Goal: Task Accomplishment & Management: Manage account settings

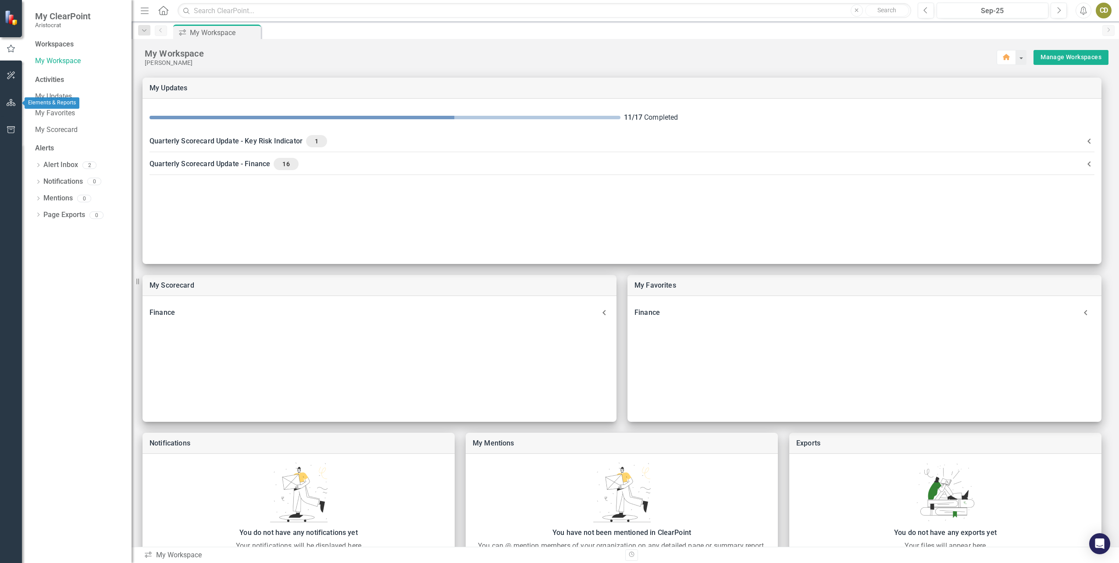
click at [15, 105] on icon "button" at bounding box center [11, 102] width 9 height 7
click at [41, 92] on icon "Dropdown" at bounding box center [38, 92] width 6 height 5
click at [47, 106] on div "Dropdown" at bounding box center [43, 108] width 9 height 7
click at [53, 174] on icon "Dropdown" at bounding box center [51, 174] width 7 height 5
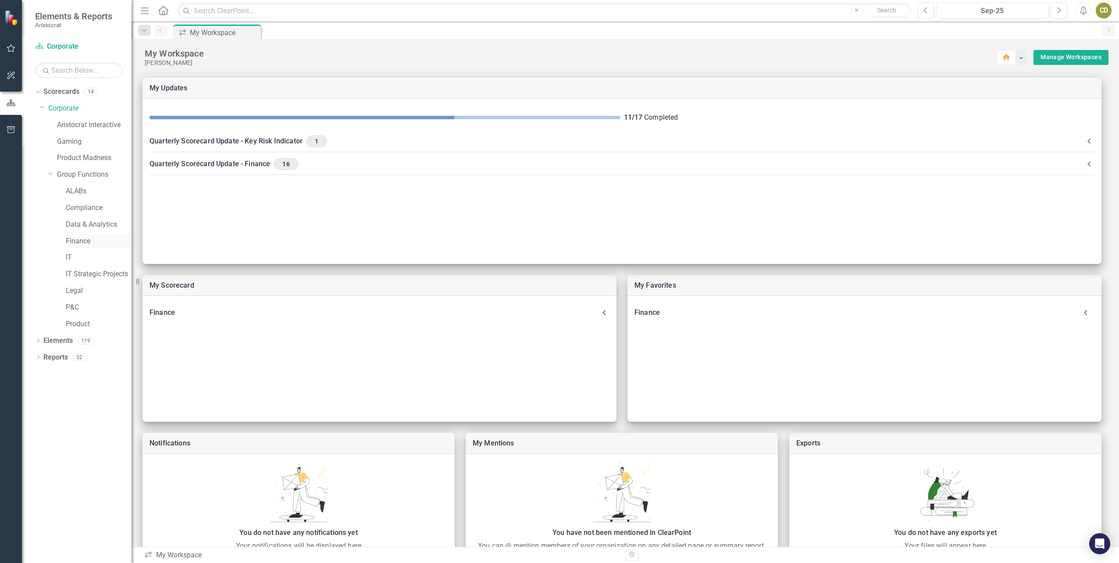
click at [71, 237] on link "Finance" at bounding box center [99, 241] width 66 height 10
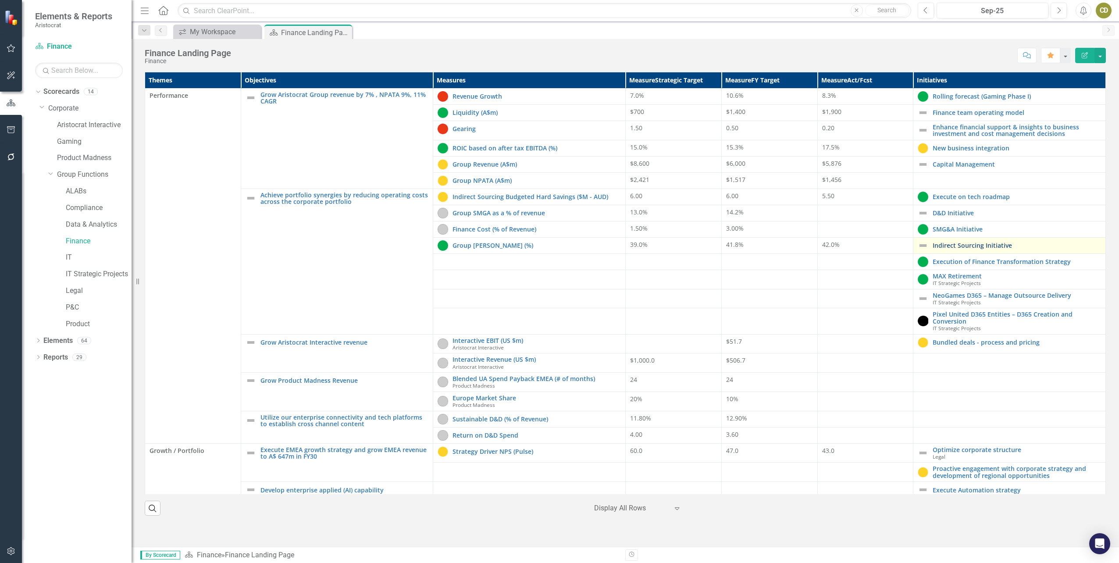
click at [965, 245] on link "Indirect Sourcing Initiative" at bounding box center [1017, 245] width 168 height 7
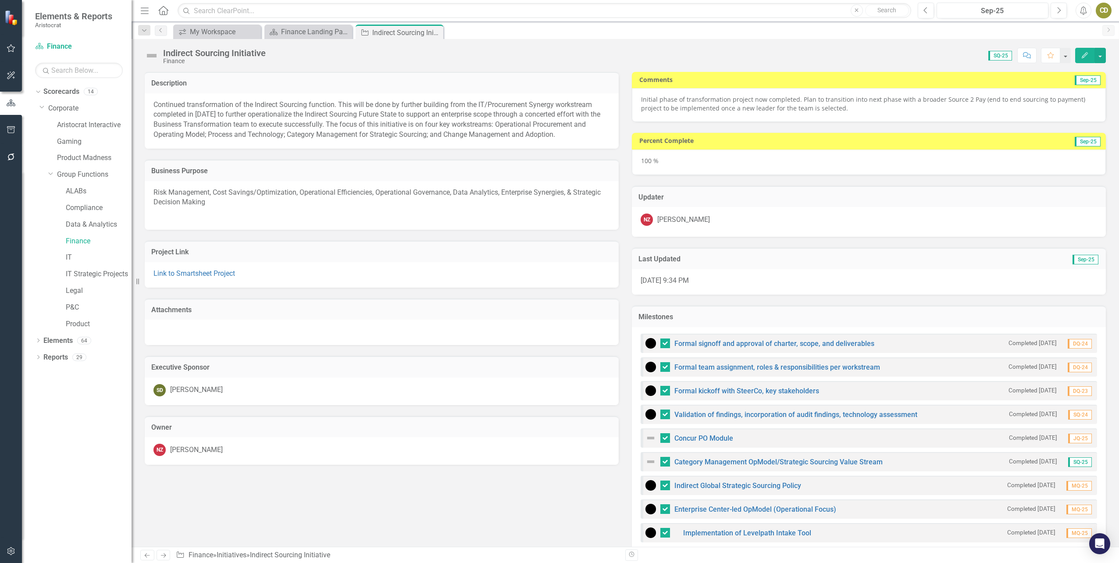
click at [150, 57] on img at bounding box center [152, 56] width 14 height 14
click at [171, 56] on div "Indirect Sourcing Initiative" at bounding box center [214, 53] width 103 height 10
click at [1082, 57] on icon "Edit" at bounding box center [1085, 55] width 8 height 6
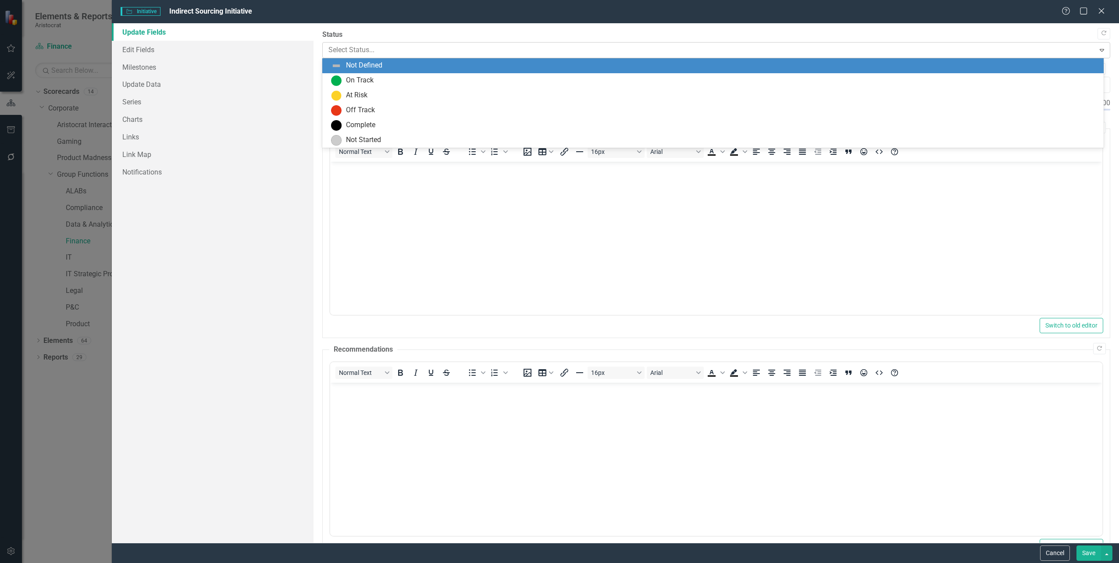
click at [336, 51] on div at bounding box center [708, 50] width 761 height 12
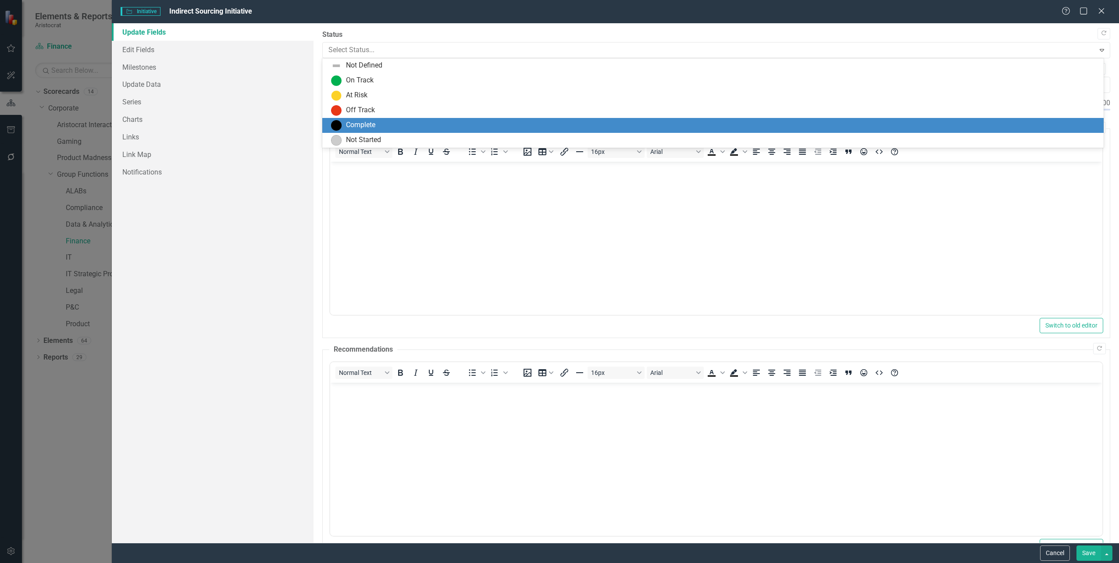
click at [339, 128] on img at bounding box center [336, 125] width 11 height 11
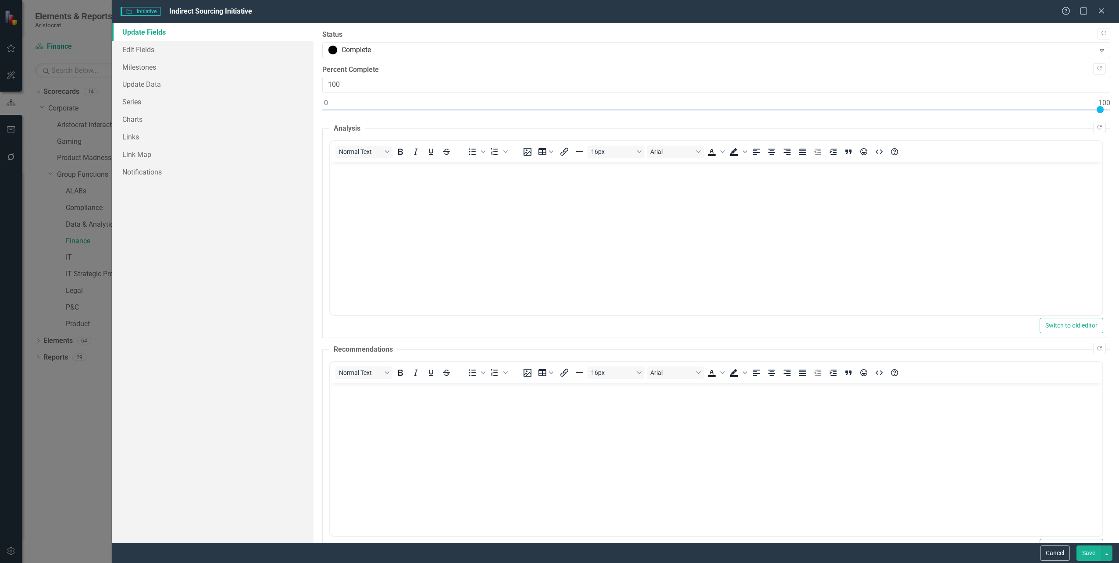
click at [1082, 552] on button "Save" at bounding box center [1088, 552] width 25 height 15
checkbox input "false"
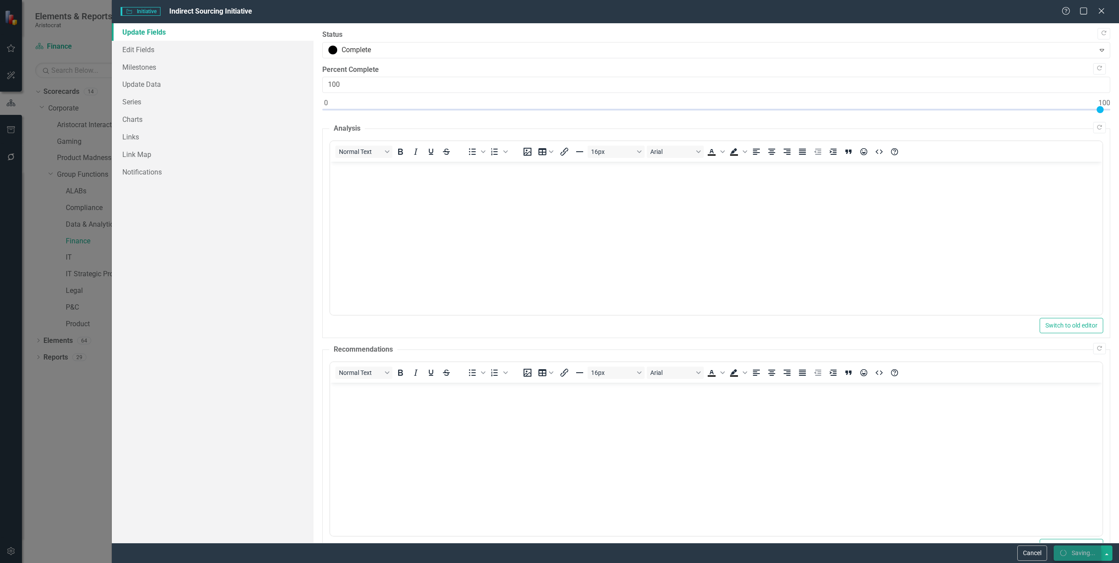
checkbox input "false"
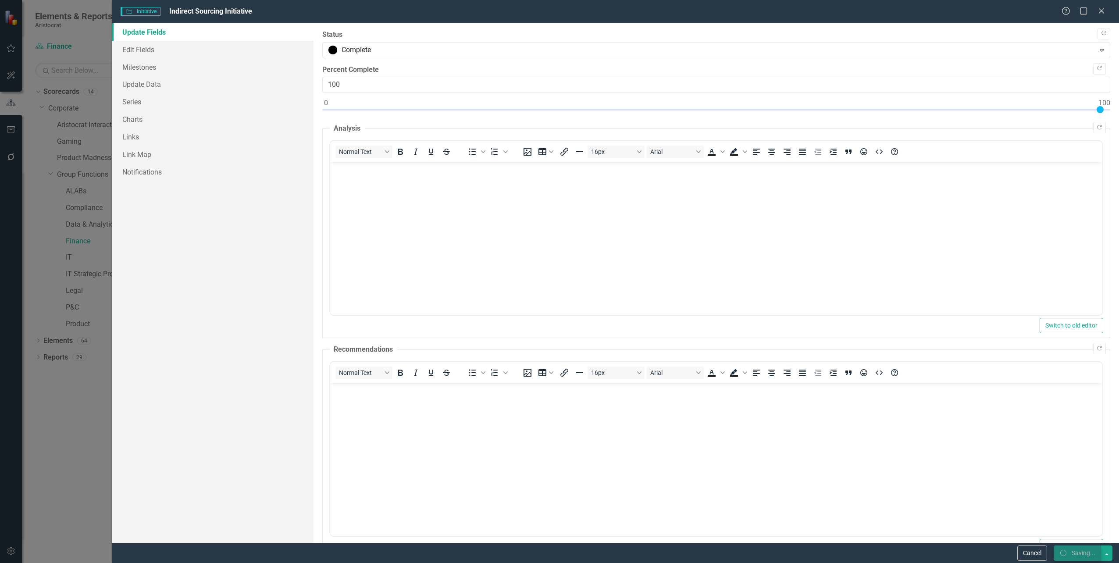
checkbox input "true"
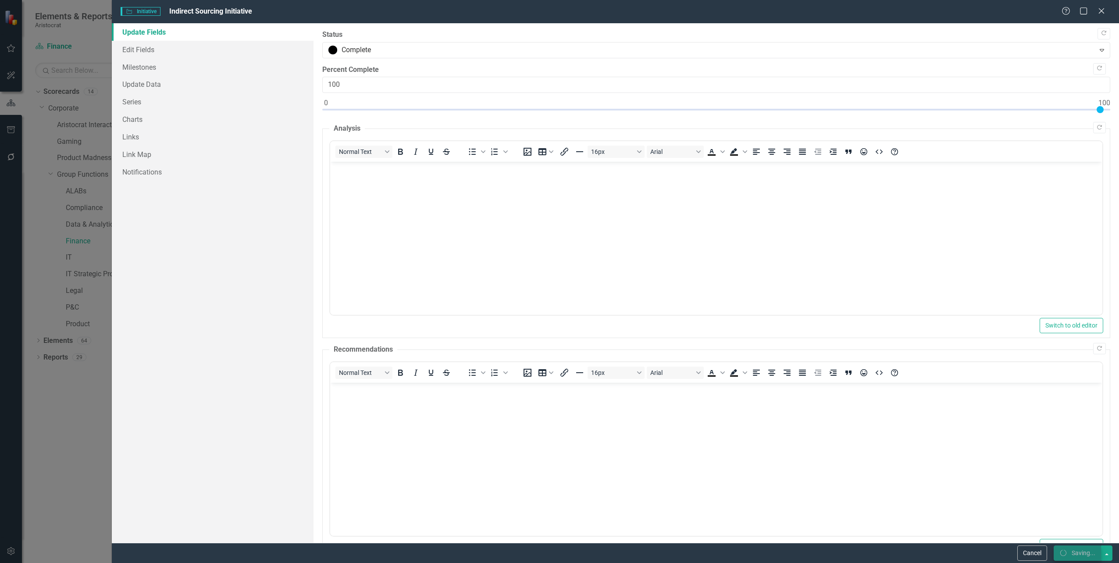
checkbox input "true"
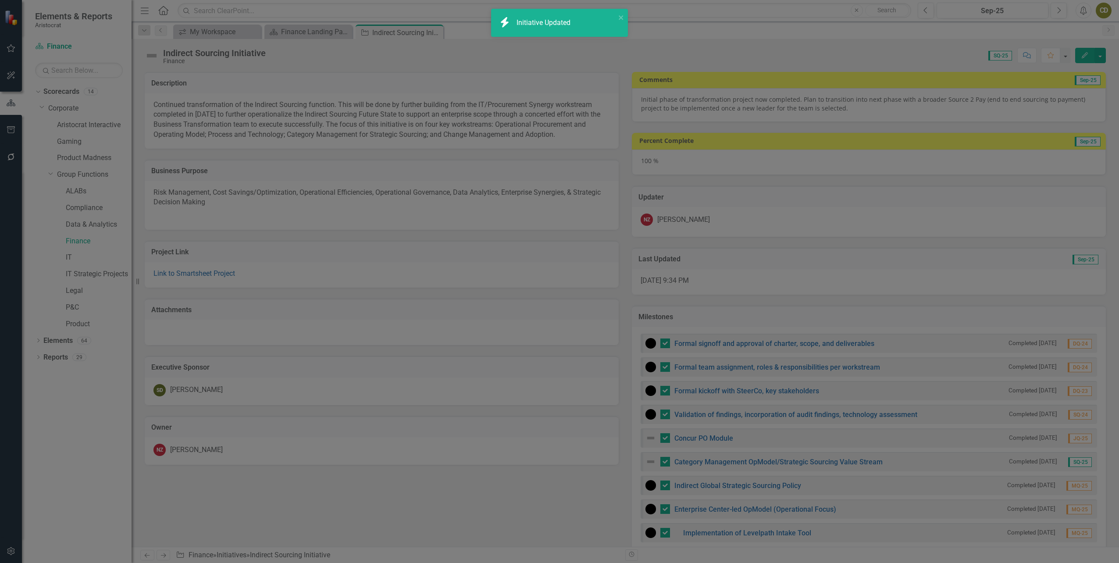
checkbox input "false"
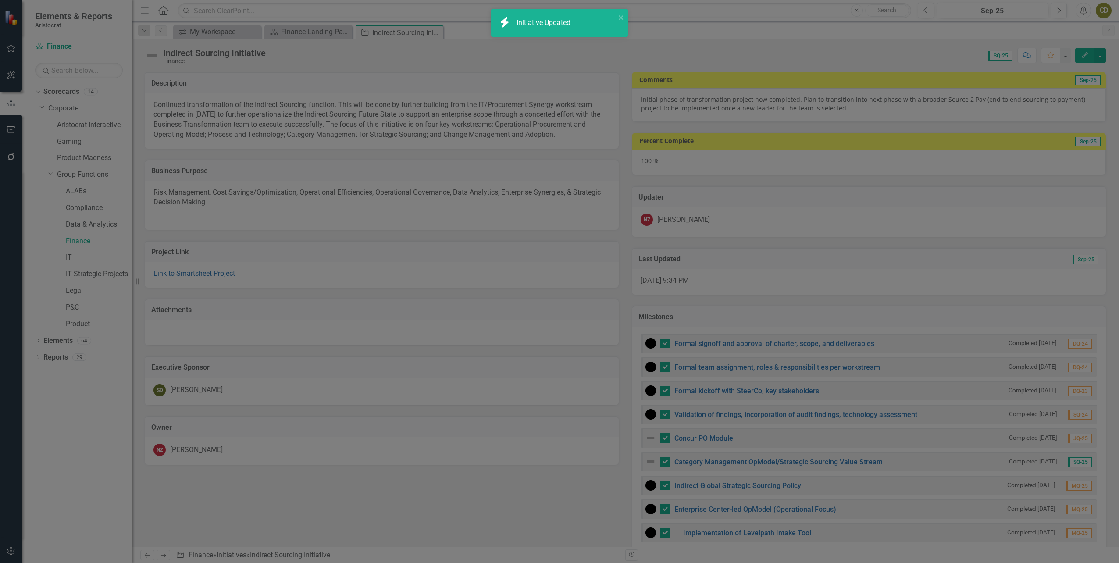
checkbox input "false"
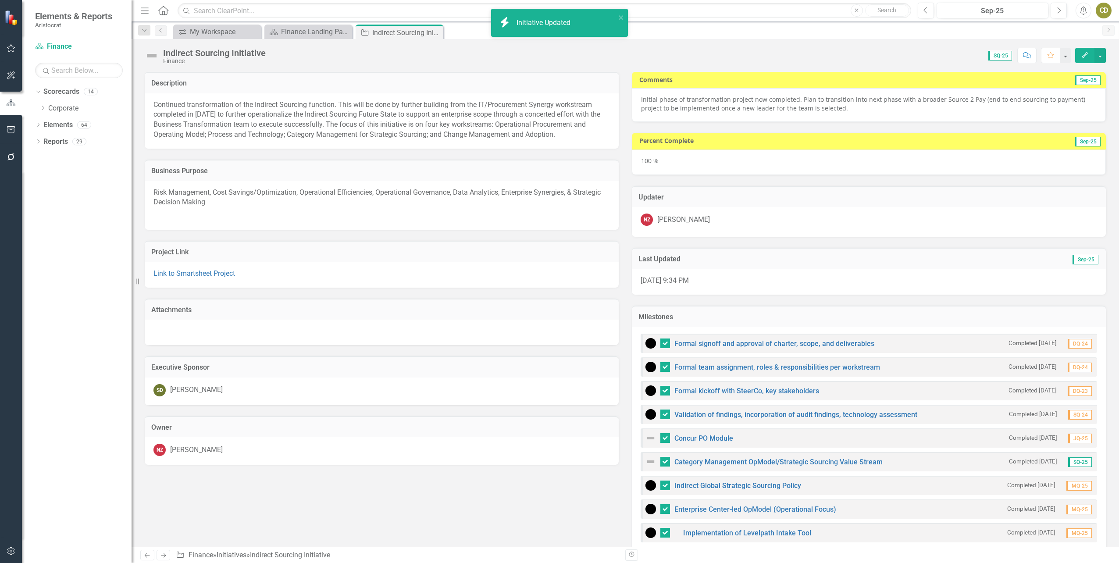
checkbox input "true"
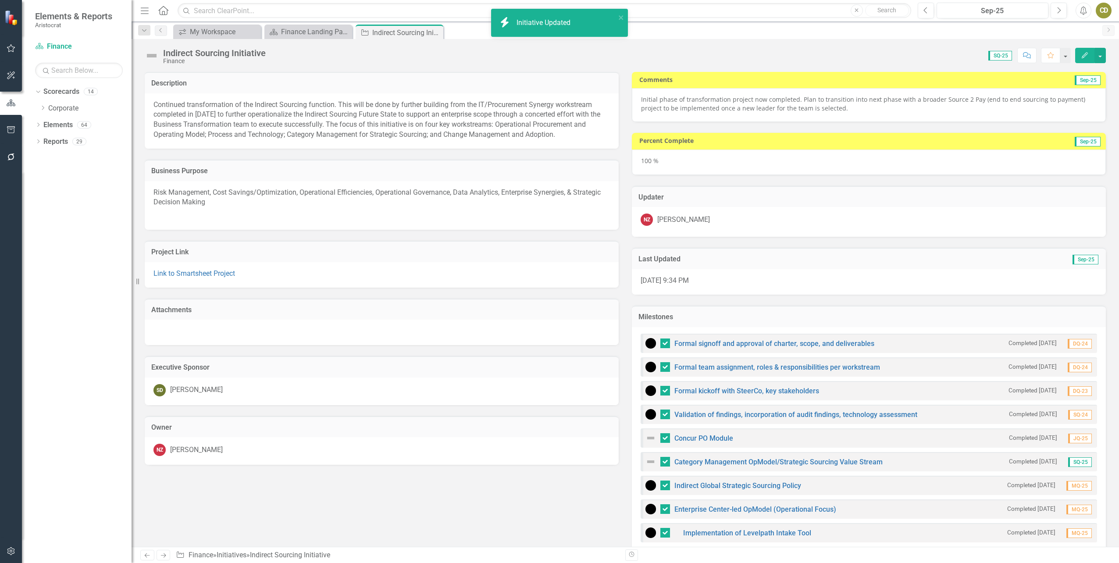
checkbox input "true"
click at [435, 30] on icon "Close" at bounding box center [435, 32] width 9 height 7
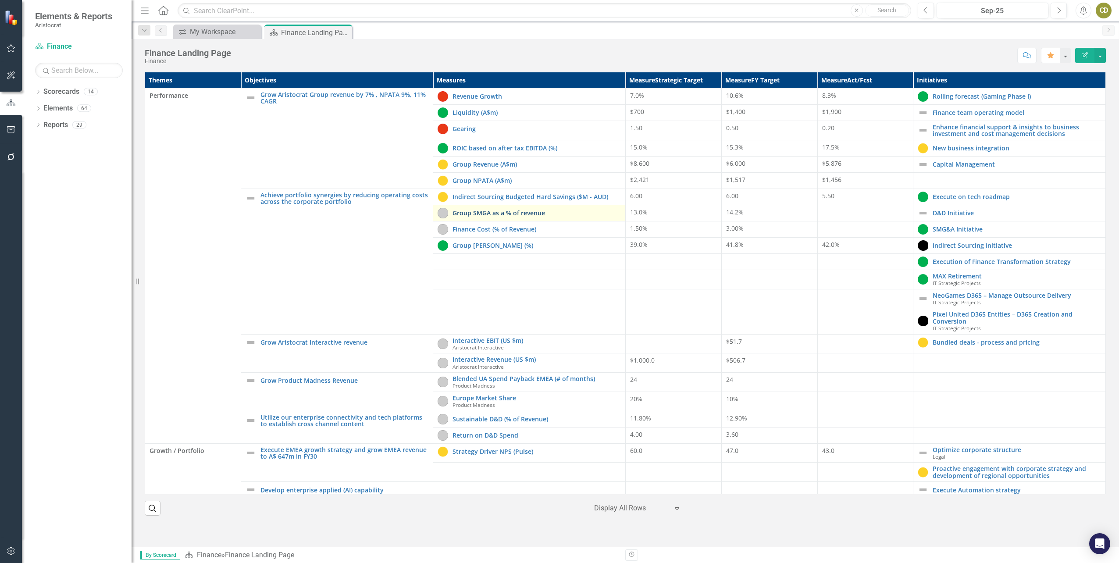
click at [503, 210] on link "Group SMGA as a % of revenue" at bounding box center [537, 213] width 168 height 7
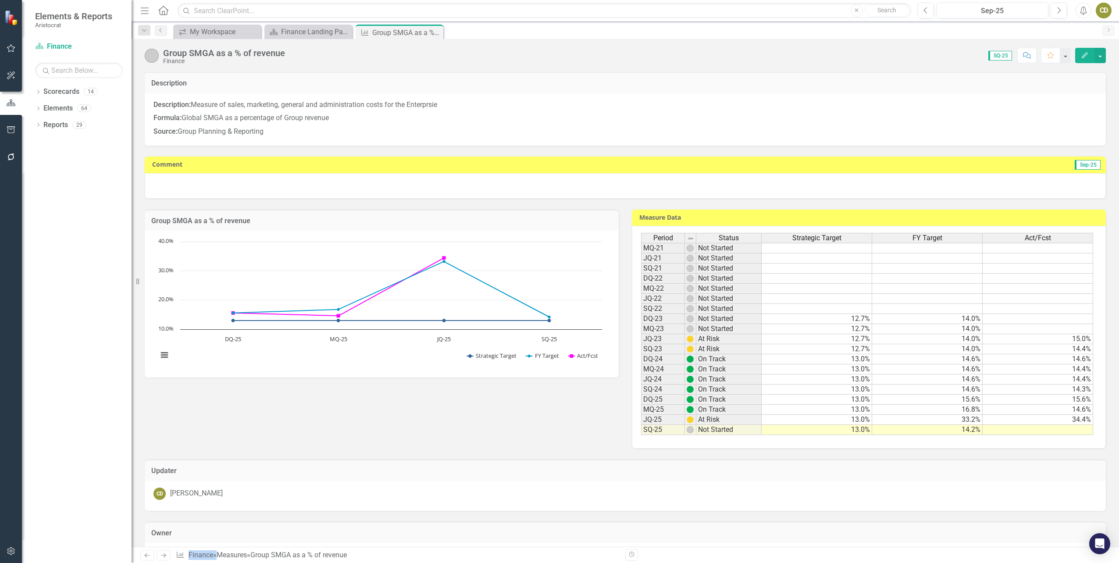
click at [1036, 434] on td at bounding box center [1038, 430] width 110 height 10
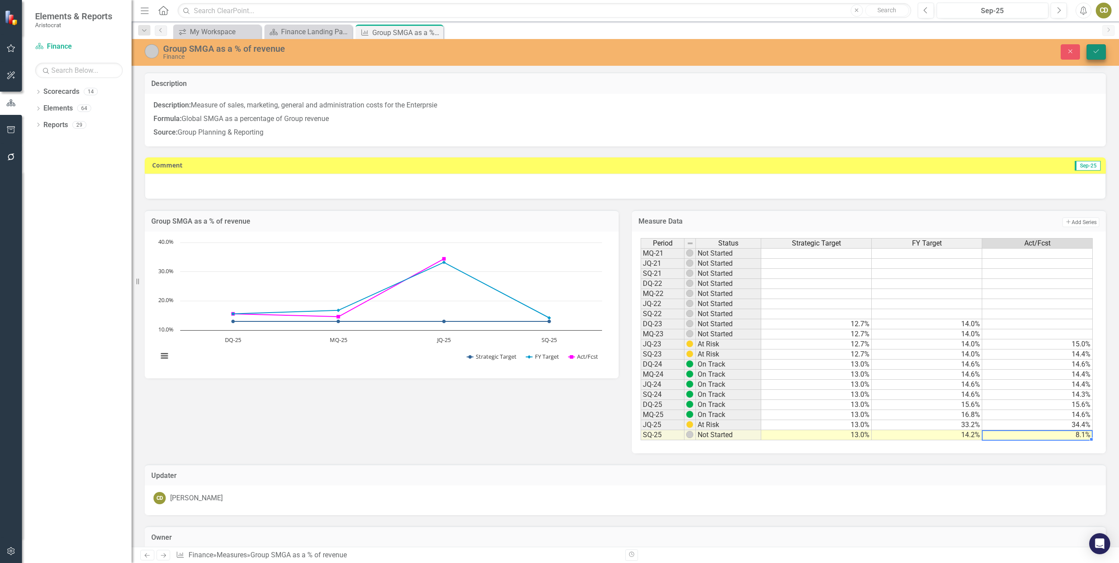
type textarea "8.1"
click at [1099, 52] on icon "Save" at bounding box center [1096, 51] width 8 height 6
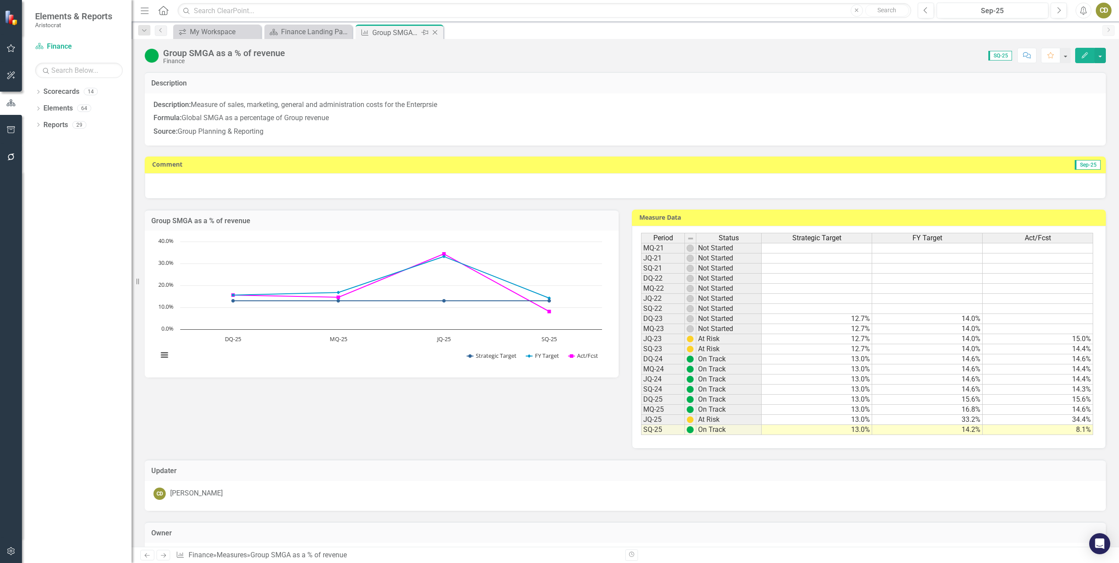
click at [436, 31] on icon "Close" at bounding box center [435, 32] width 9 height 7
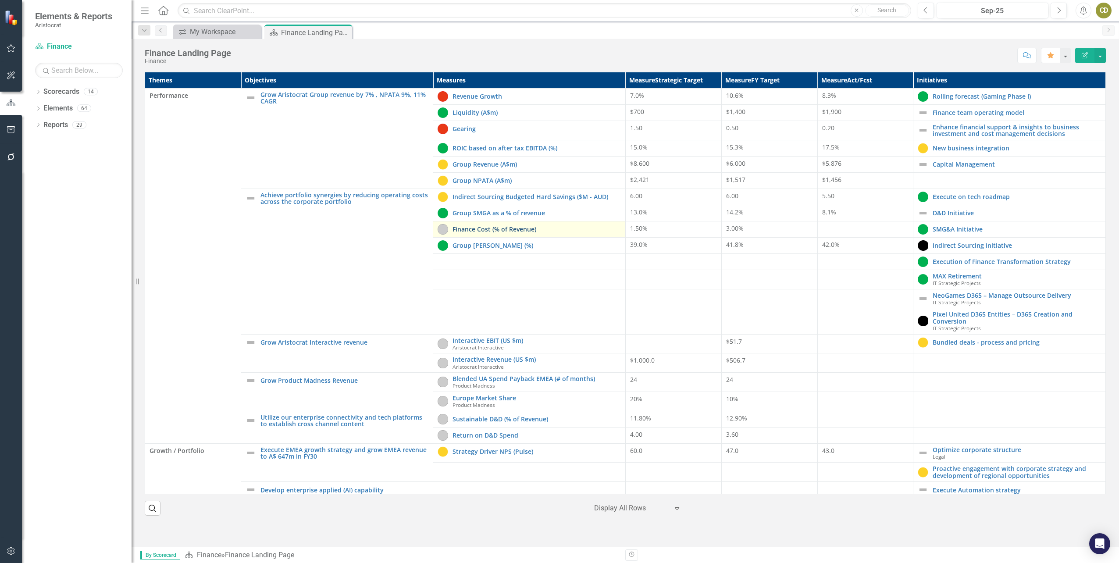
click at [509, 226] on link "Finance Cost (% of Revenue)" at bounding box center [537, 229] width 168 height 7
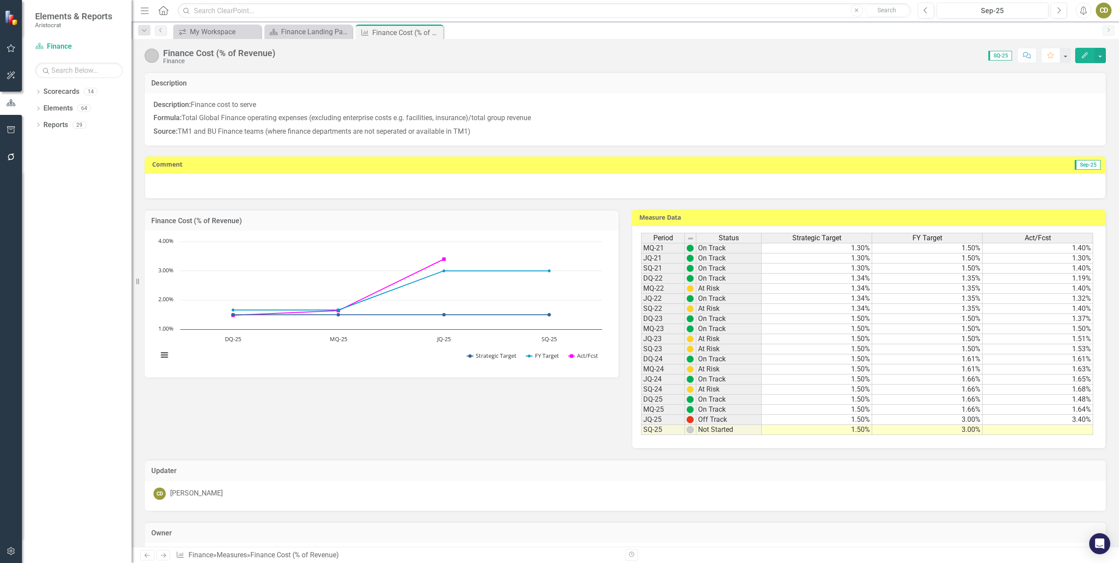
click at [1033, 432] on td at bounding box center [1038, 430] width 110 height 10
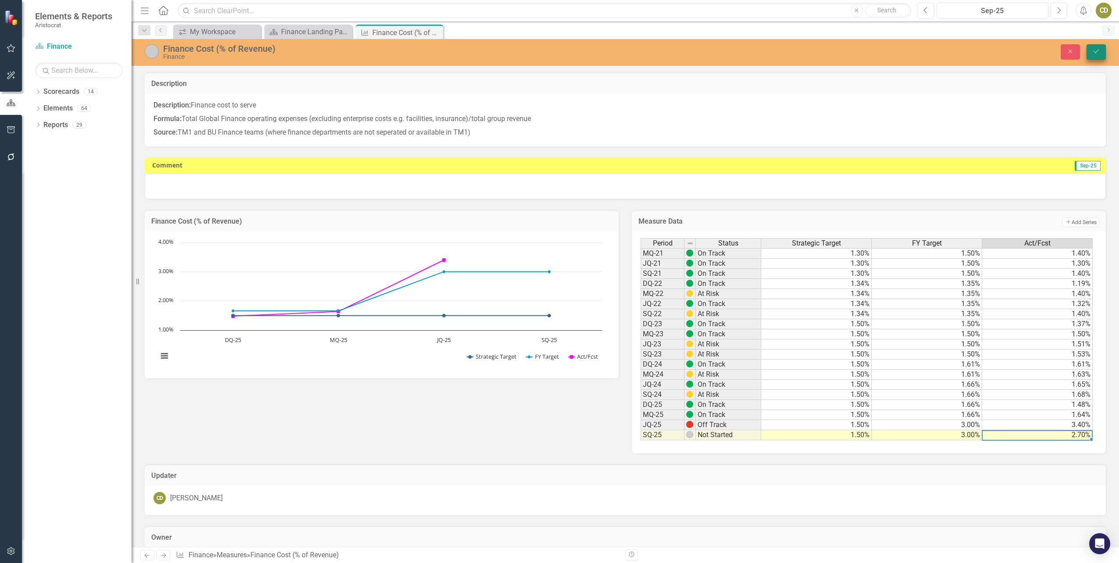
type textarea "2.7"
click at [1099, 52] on icon "Save" at bounding box center [1096, 51] width 8 height 6
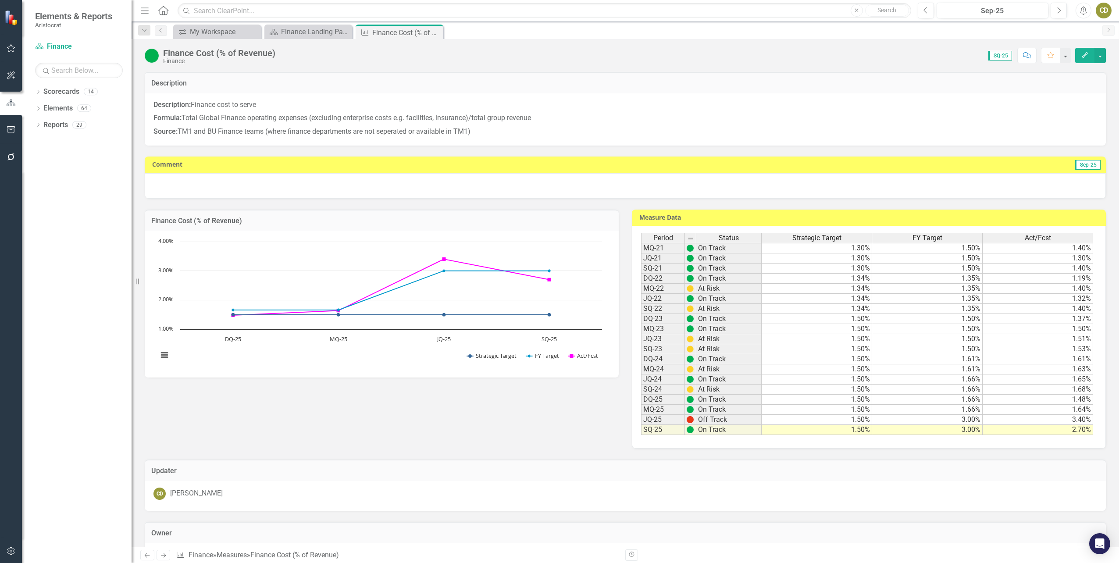
click at [159, 179] on div at bounding box center [625, 185] width 961 height 25
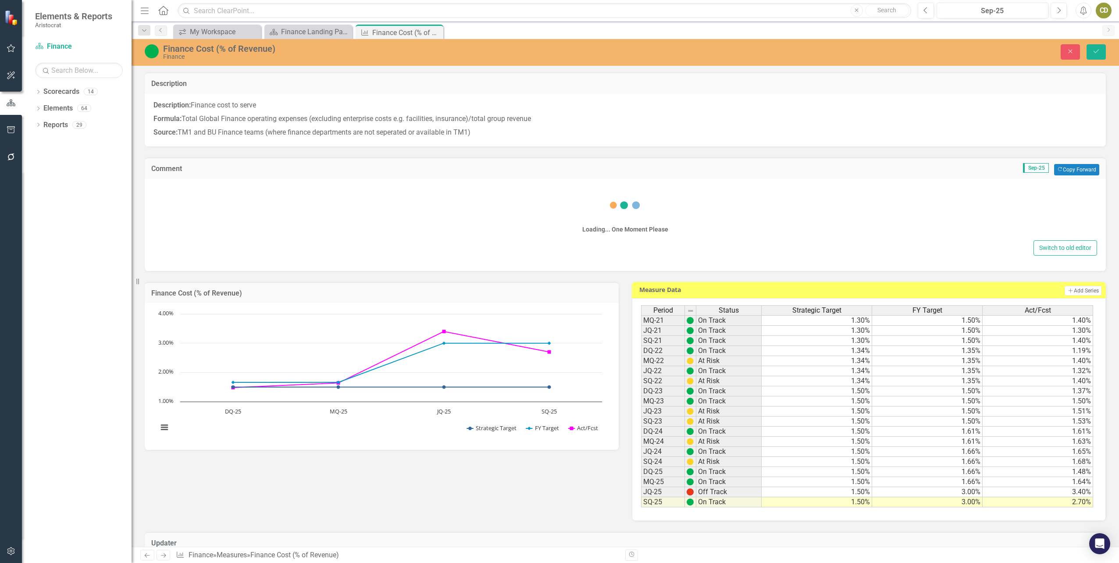
click at [159, 179] on div "Loading... One Moment Please Switch to old editor" at bounding box center [625, 225] width 961 height 92
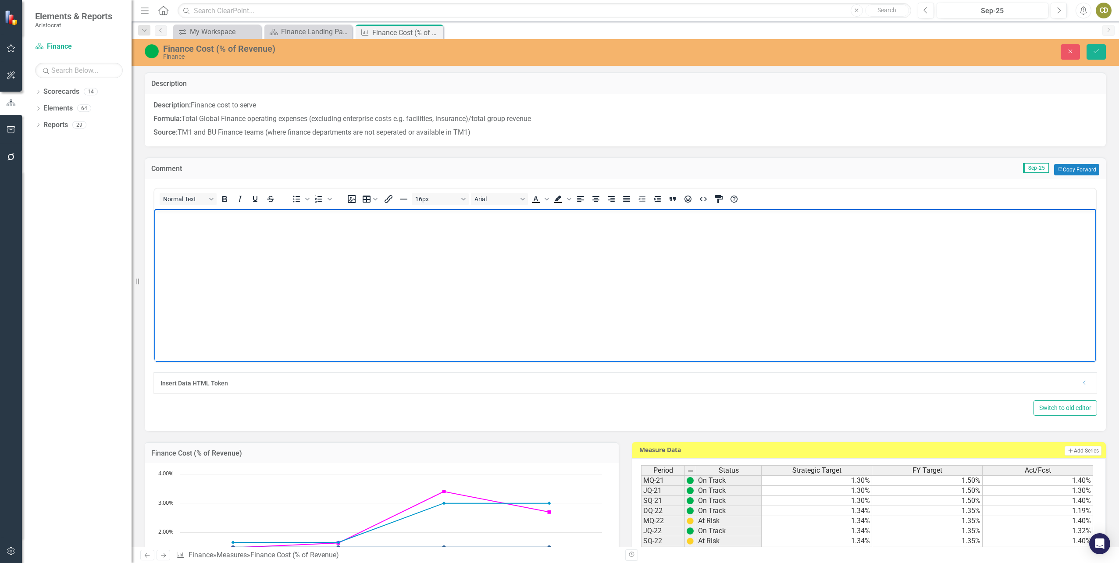
click at [172, 224] on body "Rich Text Area. Press ALT-0 for help." at bounding box center [625, 275] width 942 height 132
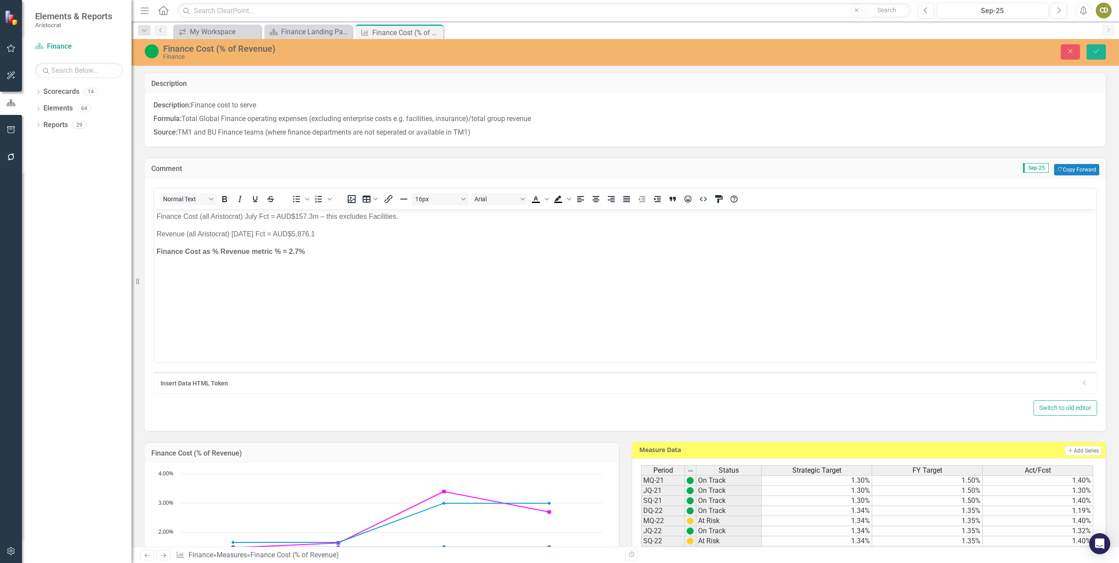
click at [579, 132] on p "Source: TM1 and BU Finance teams (where finance departments are not seperated o…" at bounding box center [625, 132] width 944 height 12
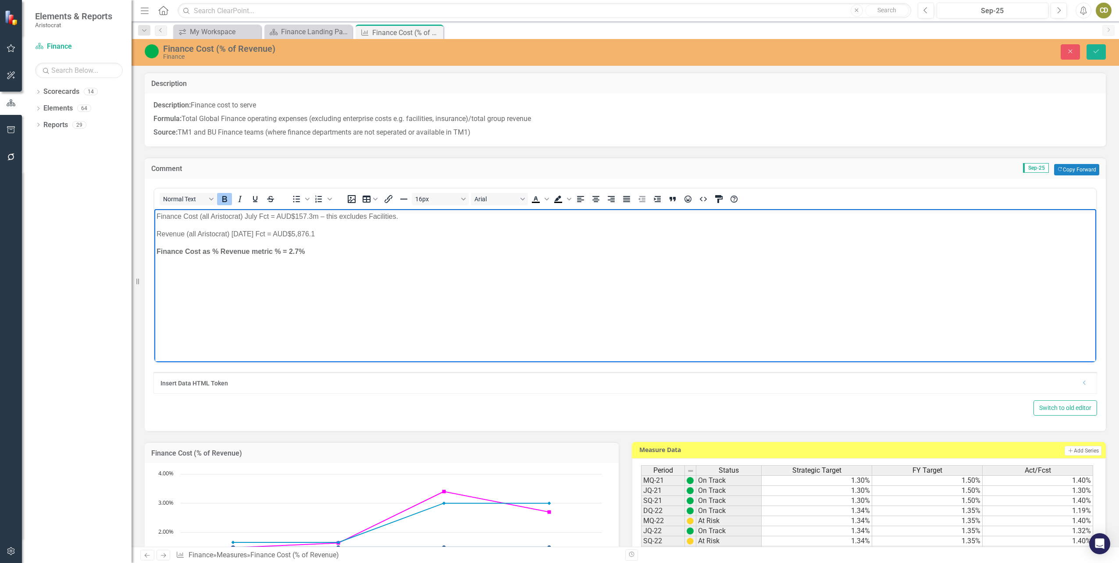
click at [176, 245] on body "Finance Cost (all Aristocrat) July Fct = AUD$157.3m – this excludes Facilities.…" at bounding box center [625, 275] width 942 height 132
click at [157, 242] on body "Finance Cost (all Aristocrat) July Fct = AUD$157.3m – this excludes Facilities.…" at bounding box center [625, 275] width 942 height 132
click at [843, 257] on body "Finance Cost (all Aristocrat) July Fct = AUD$157.3m – this excludes Facilities.…" at bounding box center [625, 275] width 942 height 132
click at [1094, 51] on icon "Save" at bounding box center [1096, 51] width 8 height 6
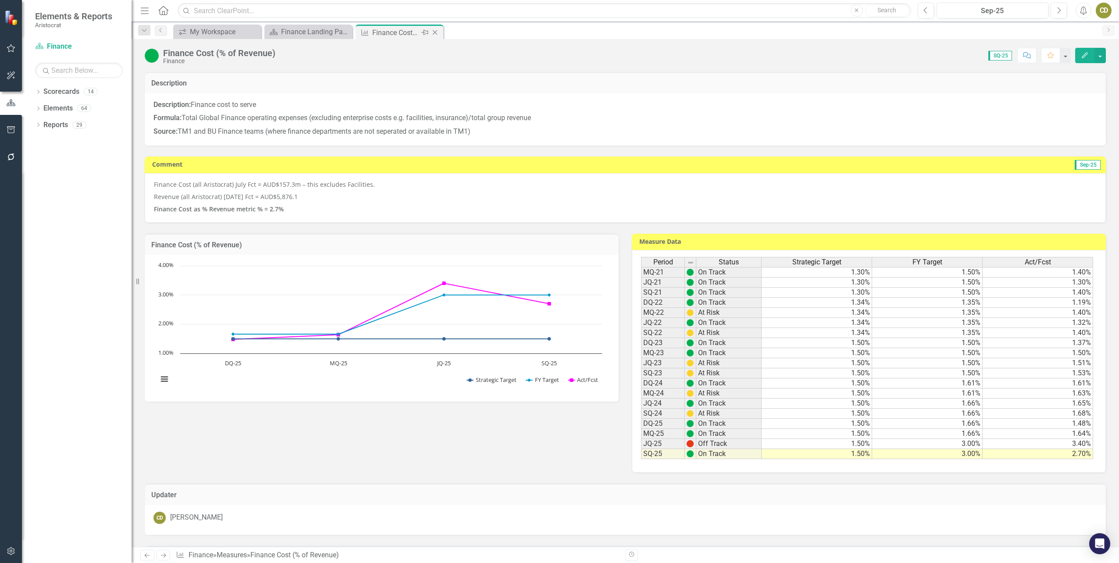
click at [435, 29] on icon "Close" at bounding box center [435, 32] width 9 height 7
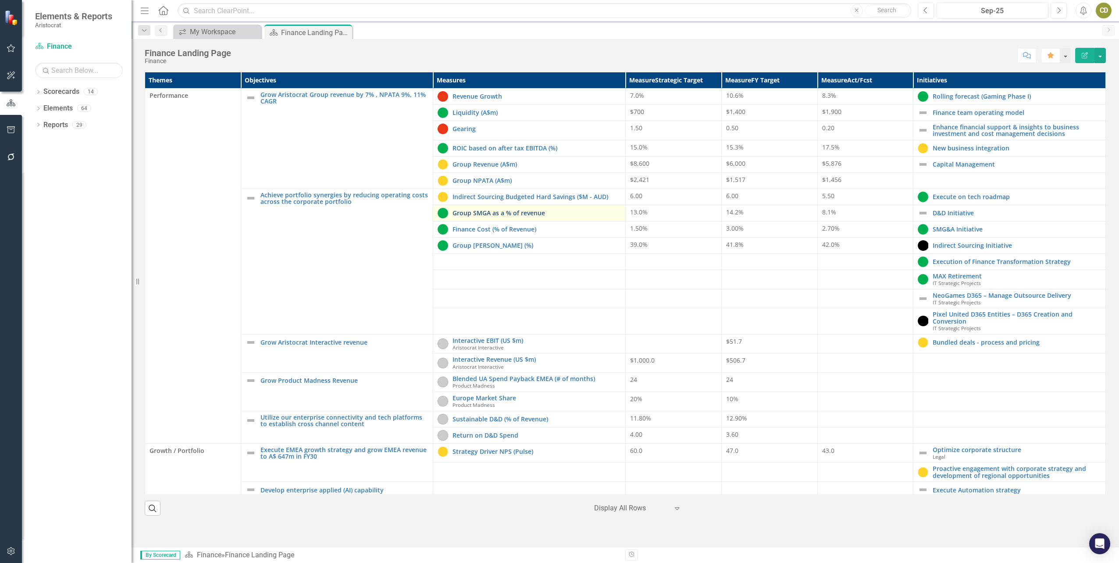
click at [518, 213] on link "Group SMGA as a % of revenue" at bounding box center [537, 213] width 168 height 7
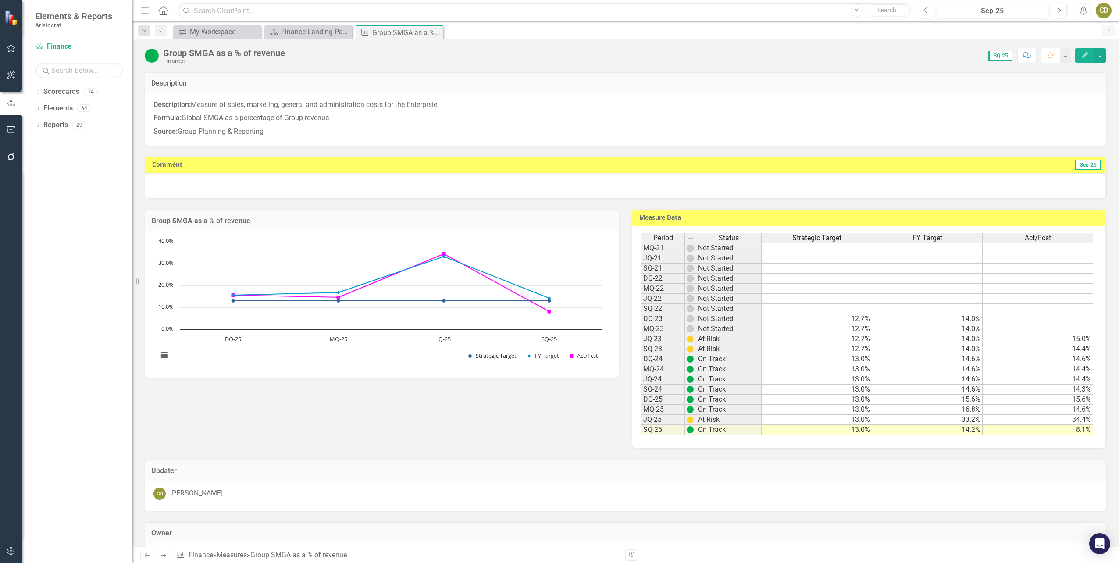
click at [162, 180] on div at bounding box center [625, 185] width 961 height 25
click at [166, 178] on div at bounding box center [625, 185] width 961 height 25
click at [167, 182] on div at bounding box center [625, 185] width 961 height 25
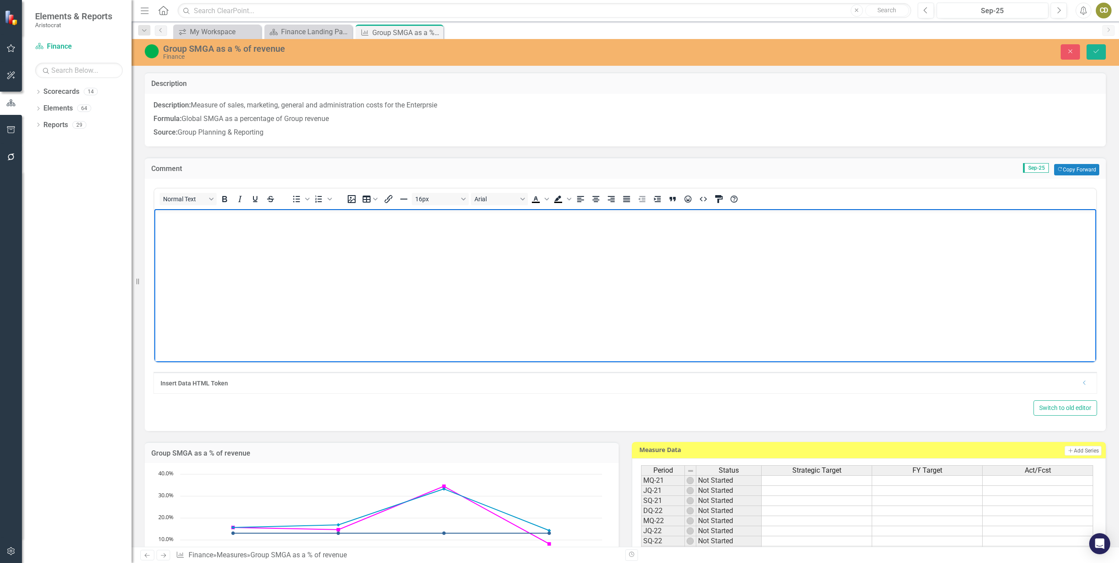
click at [172, 215] on p "Rich Text Area. Press ALT-0 for help." at bounding box center [625, 216] width 937 height 11
click at [186, 217] on p "Group SMGA Cost =AUD$476.0" at bounding box center [625, 216] width 937 height 11
click at [1096, 53] on icon "Save" at bounding box center [1096, 51] width 8 height 6
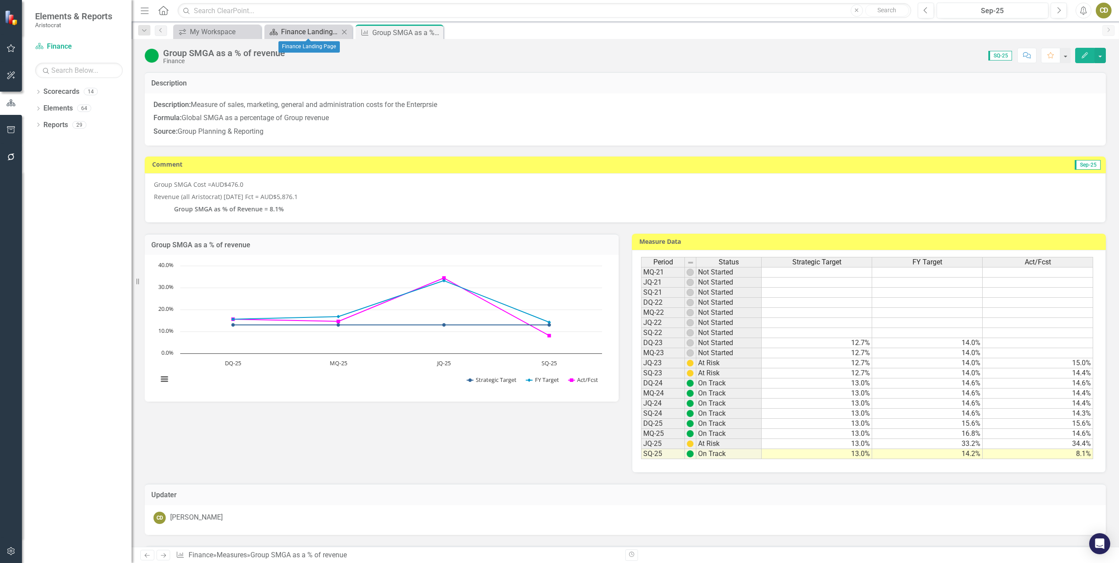
click at [307, 32] on div "Finance Landing Page" at bounding box center [310, 31] width 58 height 11
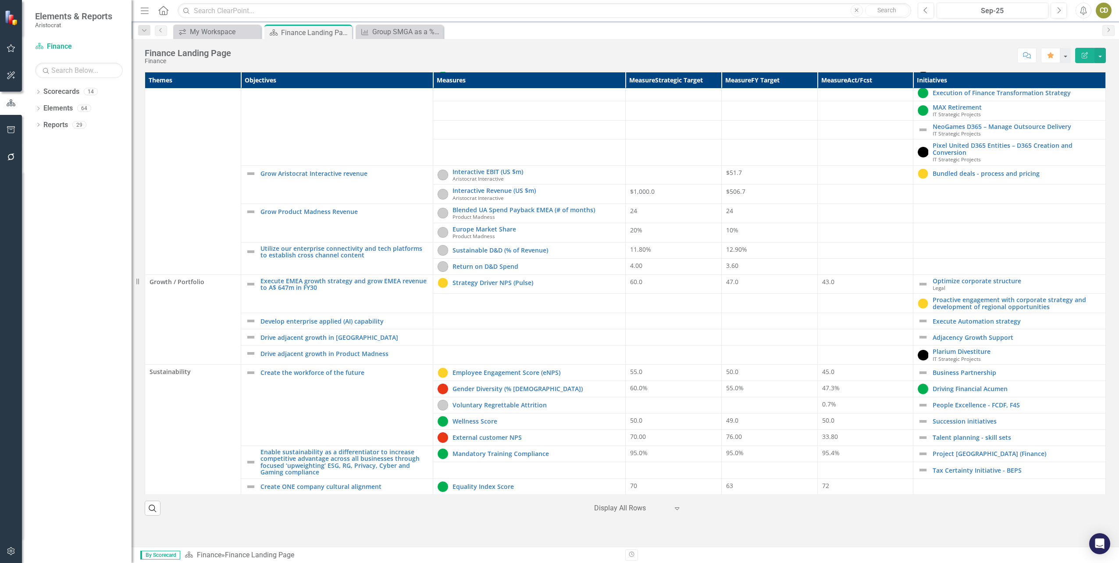
scroll to position [186, 0]
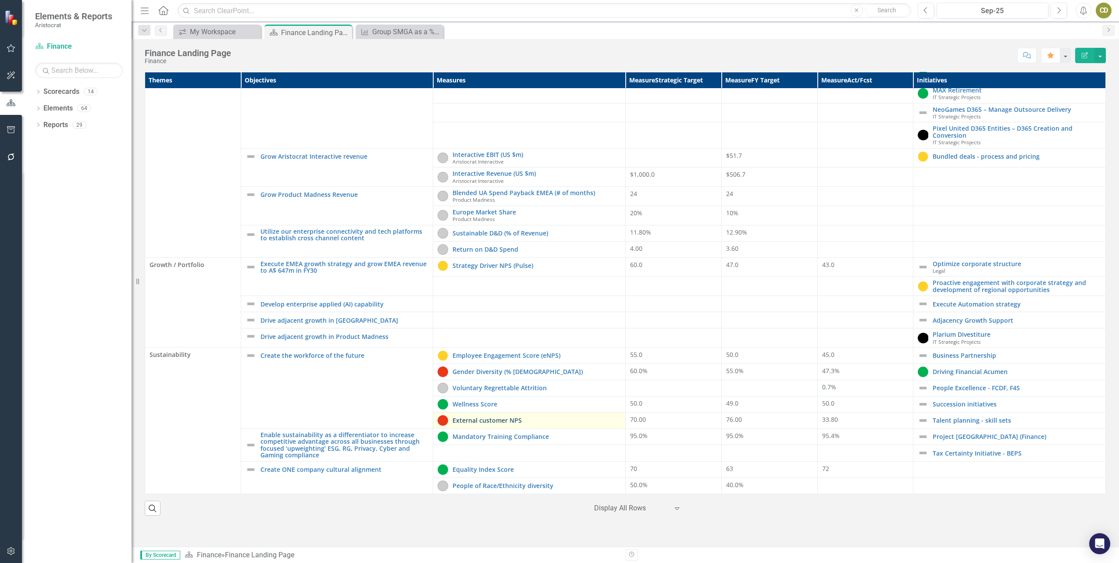
click at [495, 417] on link "External customer NPS" at bounding box center [537, 420] width 168 height 7
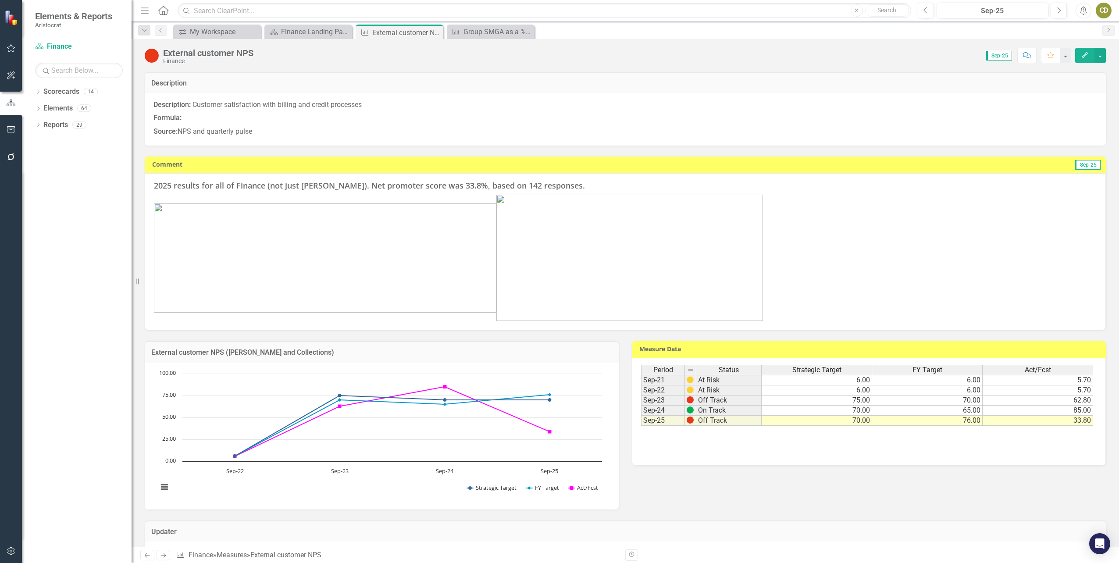
click at [567, 243] on img at bounding box center [629, 258] width 267 height 126
click at [646, 266] on img at bounding box center [629, 258] width 267 height 126
click at [1081, 52] on icon "Edit" at bounding box center [1085, 55] width 8 height 6
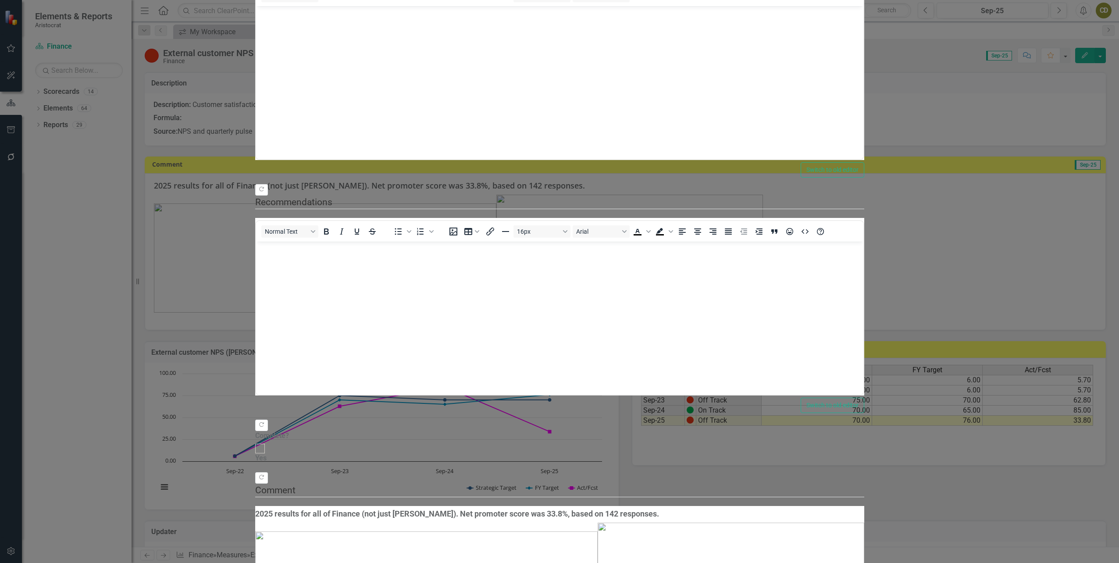
scroll to position [162, 0]
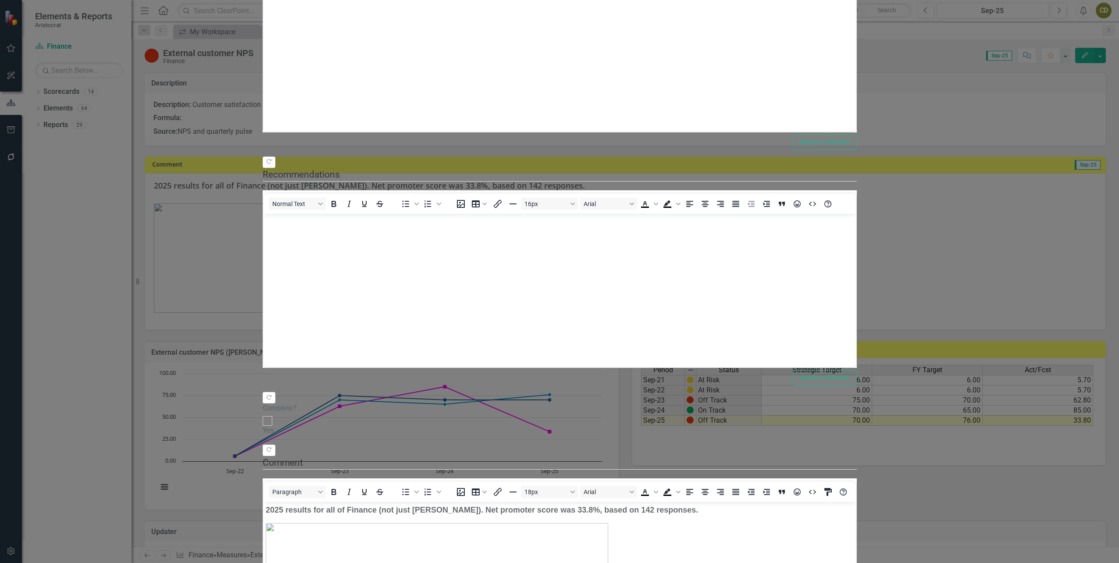
scroll to position [0, 0]
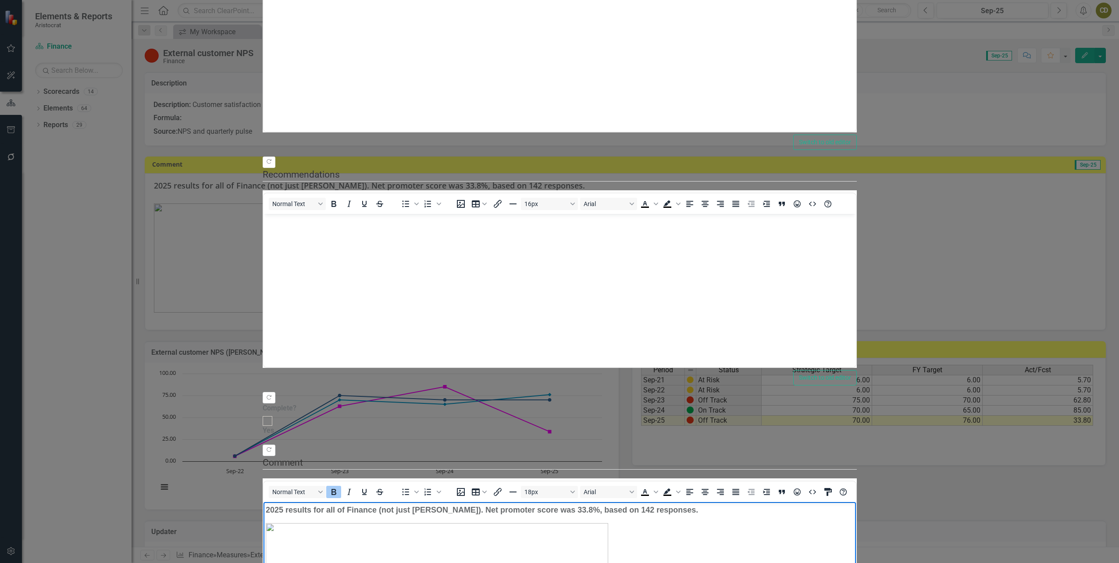
drag, startPoint x: 668, startPoint y: 512, endPoint x: 249, endPoint y: 501, distance: 418.9
click at [263, 502] on html "2025 results for all of Finance (not just [PERSON_NAME]). Net promoter score wa…" at bounding box center [559, 568] width 592 height 132
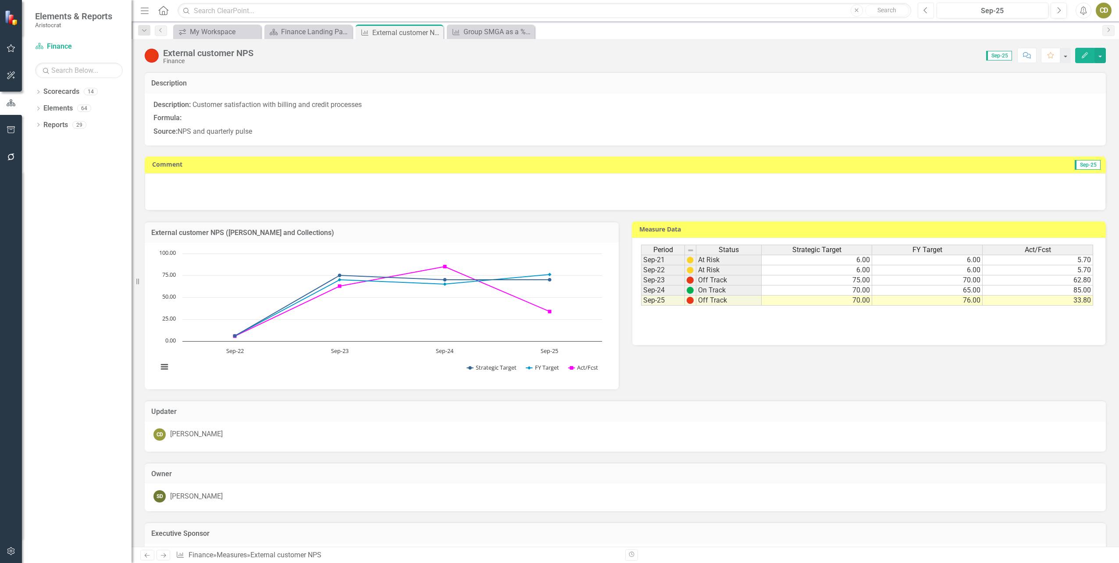
click at [927, 9] on icon "Previous" at bounding box center [925, 11] width 5 height 8
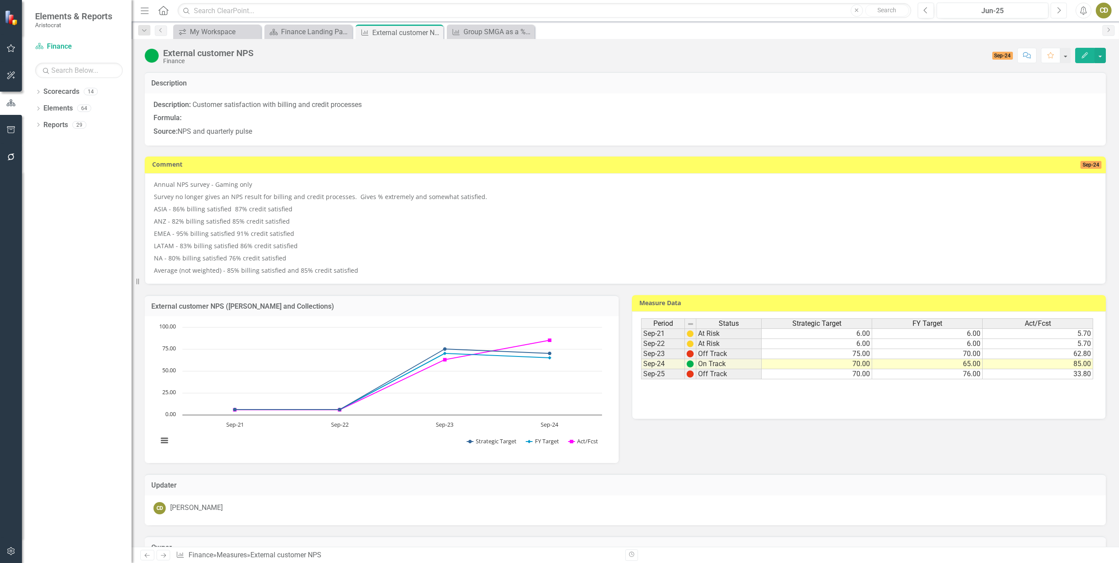
click at [1058, 13] on icon "Next" at bounding box center [1058, 11] width 5 height 8
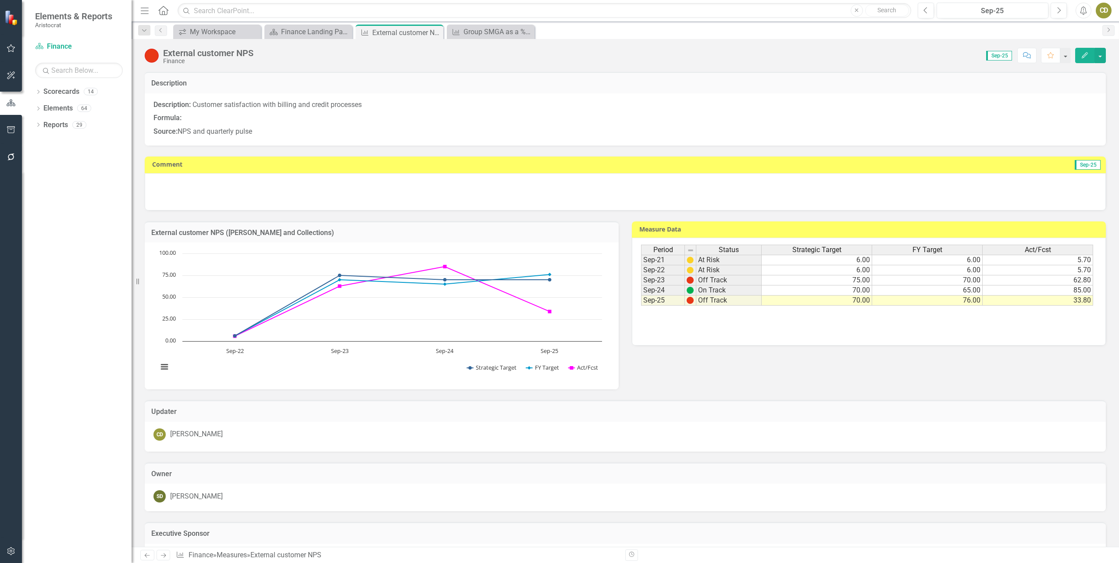
click at [241, 176] on div at bounding box center [625, 191] width 961 height 37
click at [217, 182] on p at bounding box center [625, 185] width 943 height 11
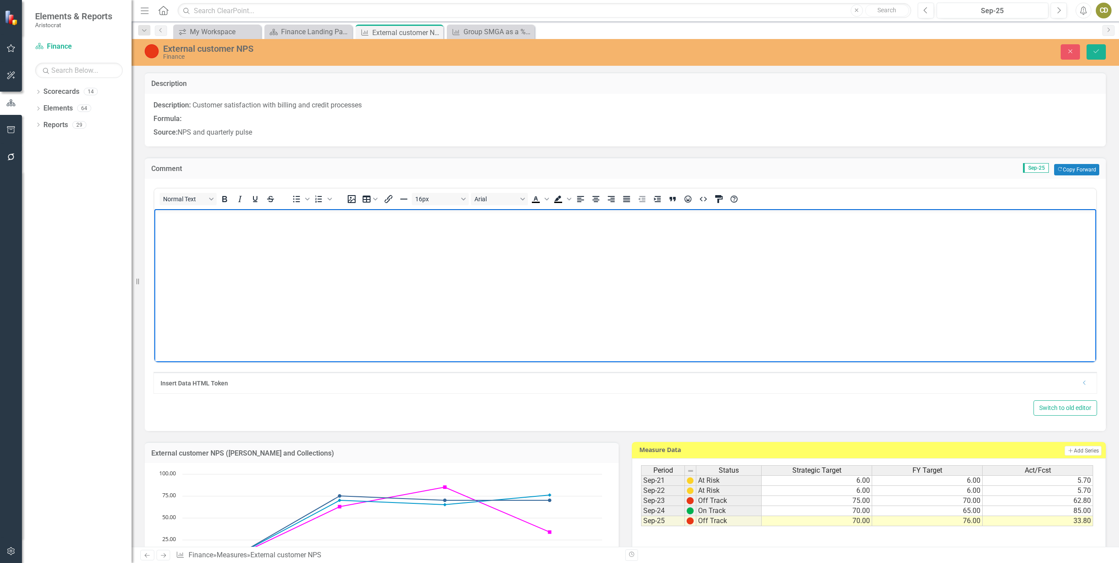
click at [186, 212] on p "Rich Text Area. Press ALT-0 for help." at bounding box center [625, 216] width 937 height 11
drag, startPoint x: 187, startPoint y: 233, endPoint x: 303, endPoint y: 435, distance: 233.2
click at [154, 226] on html "Annual NPS survey for 2025; Gaming only [GEOGRAPHIC_DATA]: B" at bounding box center [625, 275] width 942 height 132
